Goal: Transaction & Acquisition: Purchase product/service

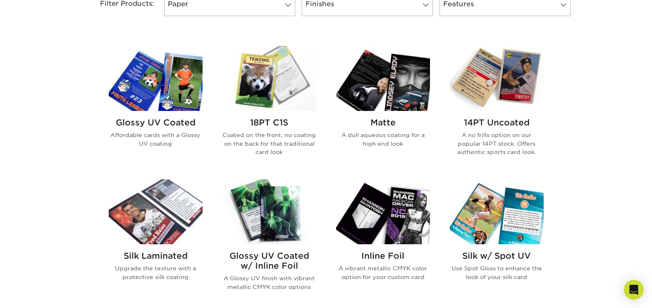
scroll to position [414, 0]
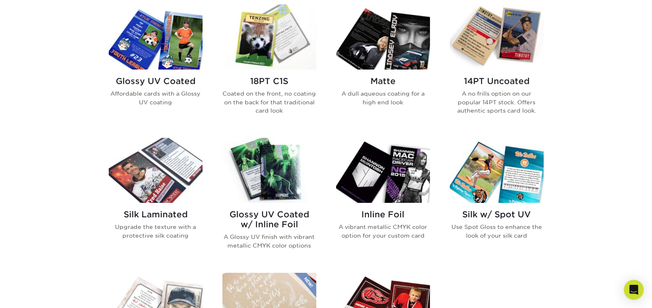
click at [383, 185] on img at bounding box center [383, 170] width 94 height 65
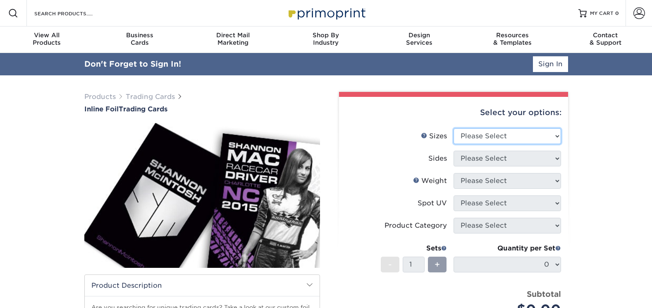
click at [532, 136] on select "Please Select 2.5" x 3.5"" at bounding box center [508, 136] width 108 height 16
select select "2.50x3.50"
click at [454, 128] on select "Please Select 2.5" x 3.5"" at bounding box center [508, 136] width 108 height 16
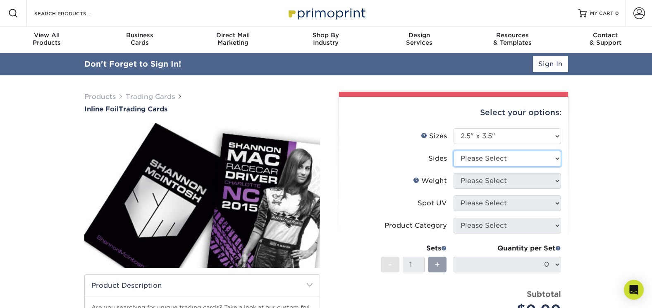
click at [527, 156] on select "Please Select Print Both Sides - Foil Back Only Print Both Sides - Foil Both Si…" at bounding box center [508, 159] width 108 height 16
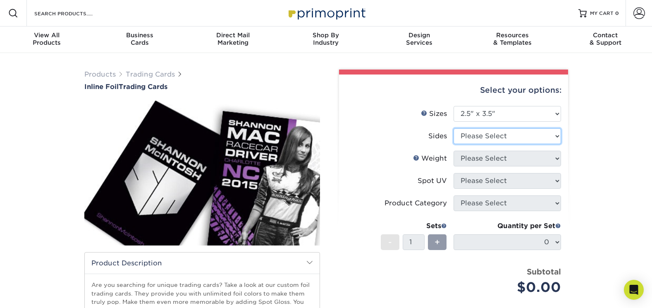
select select "e9e9dfb3-fba1-4d60-972c-fd9ca5904d33"
click at [454, 128] on select "Please Select Print Both Sides - Foil Back Only Print Both Sides - Foil Both Si…" at bounding box center [508, 136] width 108 height 16
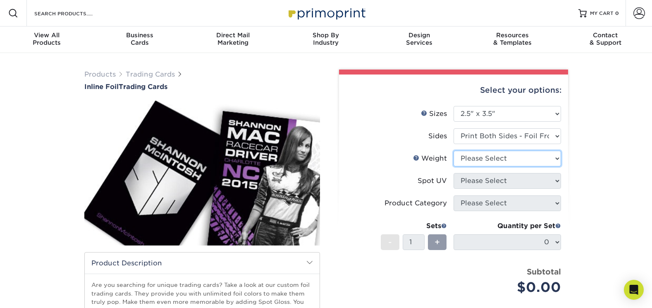
click at [501, 157] on select "Please Select 16PT" at bounding box center [508, 159] width 108 height 16
select select "16PT"
click at [454, 151] on select "Please Select 16PT" at bounding box center [508, 159] width 108 height 16
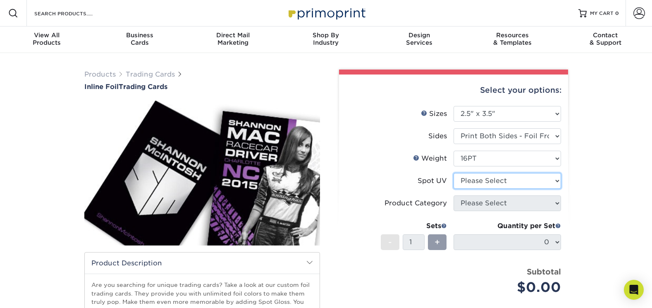
click at [498, 177] on select "Please Select No Spot UV Front and Back (Both Sides) Front Only Back Only" at bounding box center [508, 181] width 108 height 16
select select "0"
click at [454, 173] on select "Please Select No Spot UV Front and Back (Both Sides) Front Only Back Only" at bounding box center [508, 181] width 108 height 16
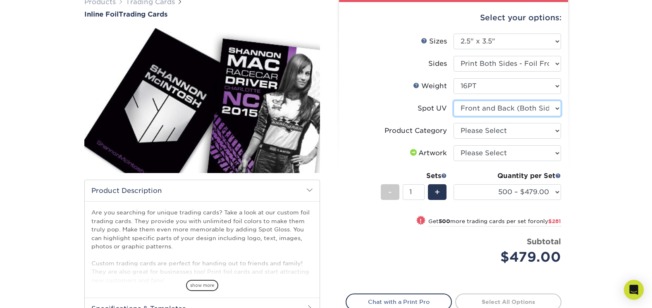
scroll to position [83, 0]
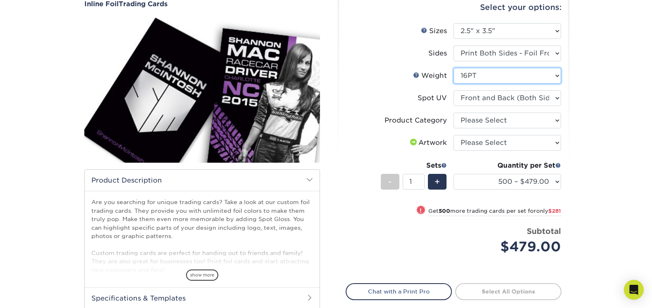
click at [474, 79] on select "Please Select 16PT" at bounding box center [508, 76] width 108 height 16
click at [477, 75] on select "Please Select 16PT" at bounding box center [508, 76] width 108 height 16
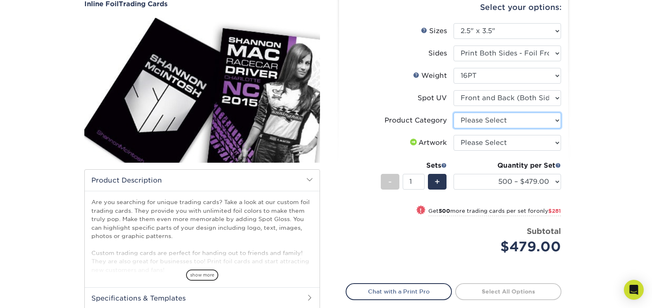
click at [501, 123] on select "Please Select Trading Cards" at bounding box center [508, 121] width 108 height 16
select select "c2f9bce9-36c2-409d-b101-c29d9d031e18"
click at [454, 113] on select "Please Select Trading Cards" at bounding box center [508, 121] width 108 height 16
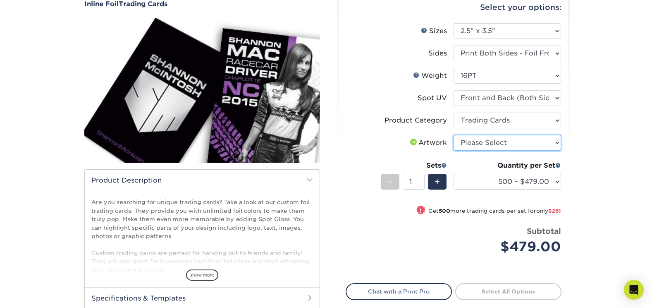
click at [508, 144] on select "Please Select I will upload files I need a design - $100" at bounding box center [508, 143] width 108 height 16
select select "upload"
click at [454, 135] on select "Please Select I will upload files I need a design - $100" at bounding box center [508, 143] width 108 height 16
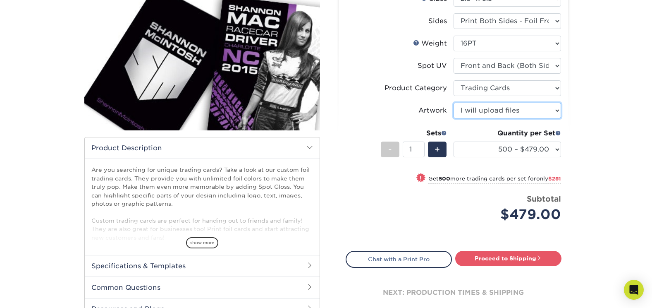
scroll to position [0, 0]
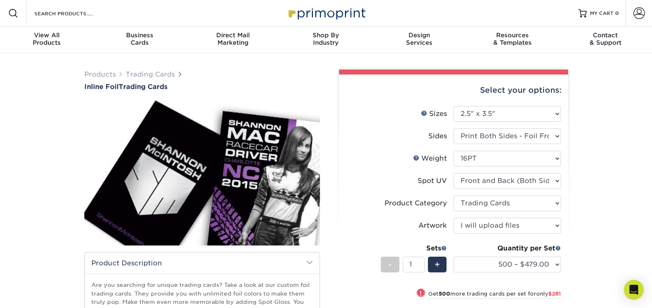
click at [317, 60] on div "Products Trading Cards Inline Foil Trading Cards show more Templates /" at bounding box center [326, 260] width 652 height 415
click at [306, 78] on div "Products Trading Cards Inline Foil Trading Cards" at bounding box center [202, 80] width 236 height 21
